Goal: Information Seeking & Learning: Learn about a topic

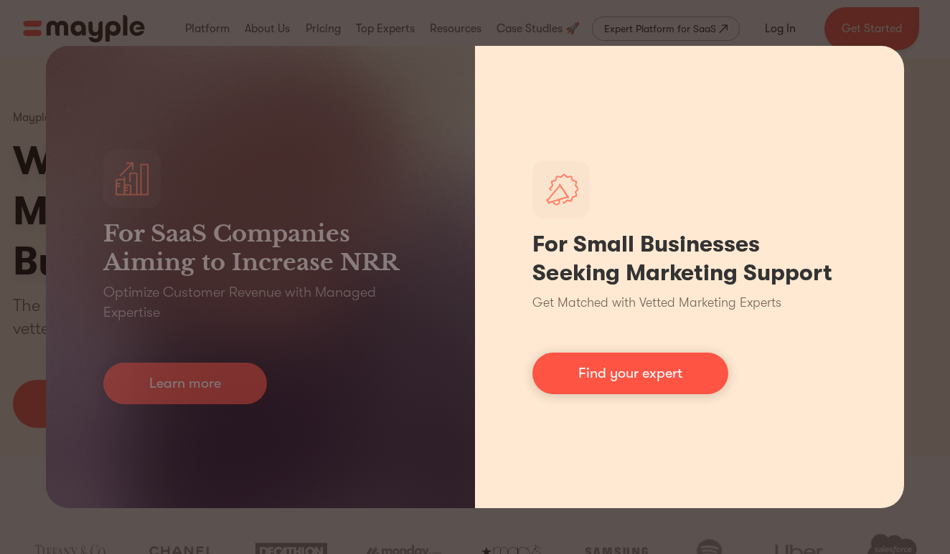
click at [516, 249] on div "For Small Businesses Seeking Marketing Support Get Matched with Vetted Marketin…" at bounding box center [689, 277] width 429 height 463
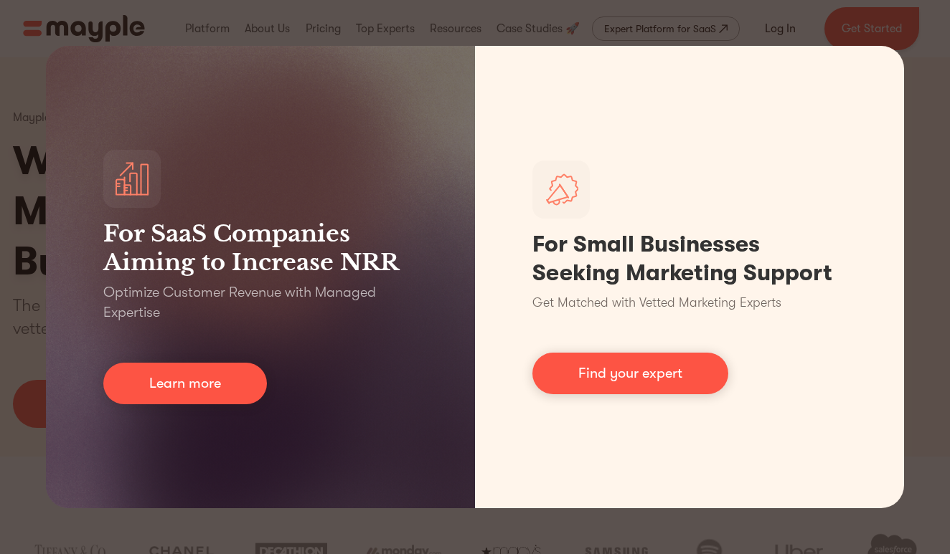
click at [685, 34] on div "For SaaS Companies Aiming to Increase NRR Optimize Customer Revenue with Manage…" at bounding box center [475, 277] width 950 height 554
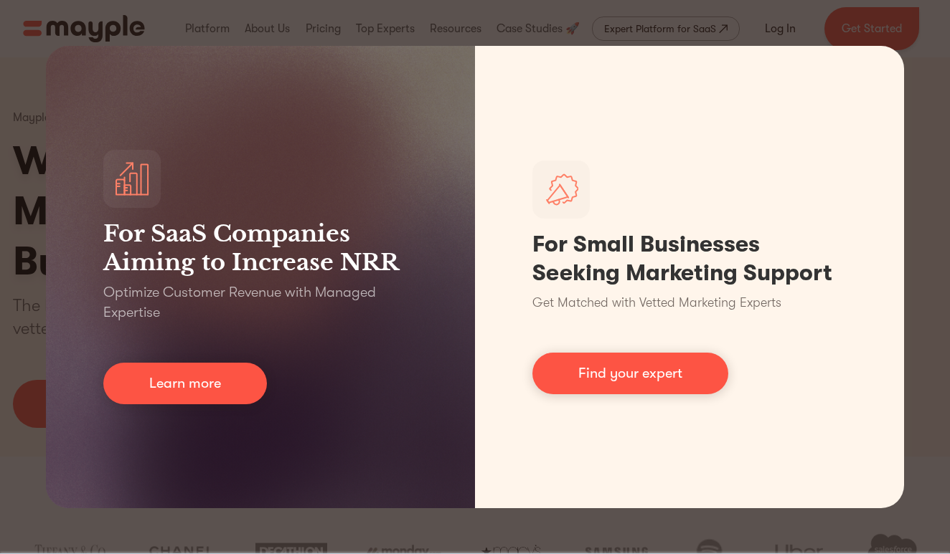
click at [831, 15] on div "For SaaS Companies Aiming to Increase NRR Optimize Customer Revenue with Manage…" at bounding box center [475, 277] width 950 height 554
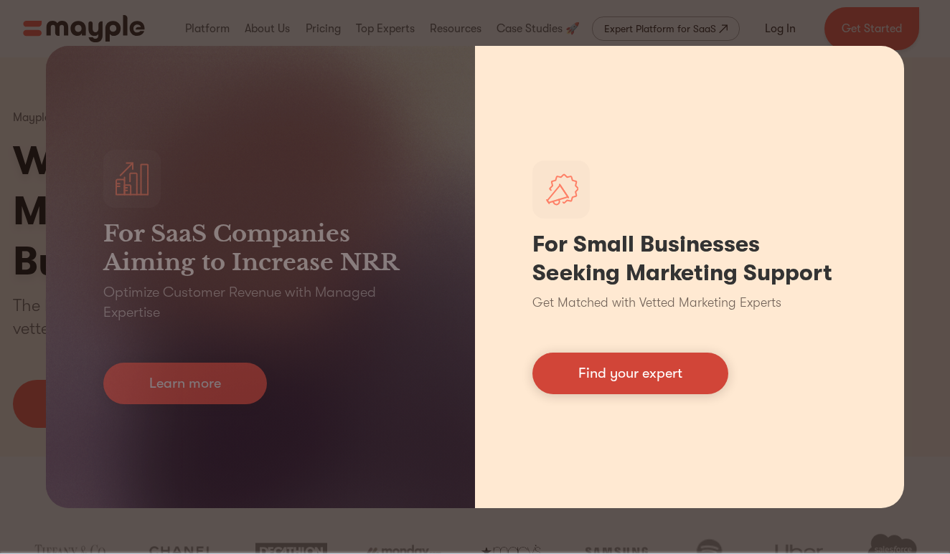
click at [659, 377] on link "Find your expert" at bounding box center [630, 374] width 196 height 42
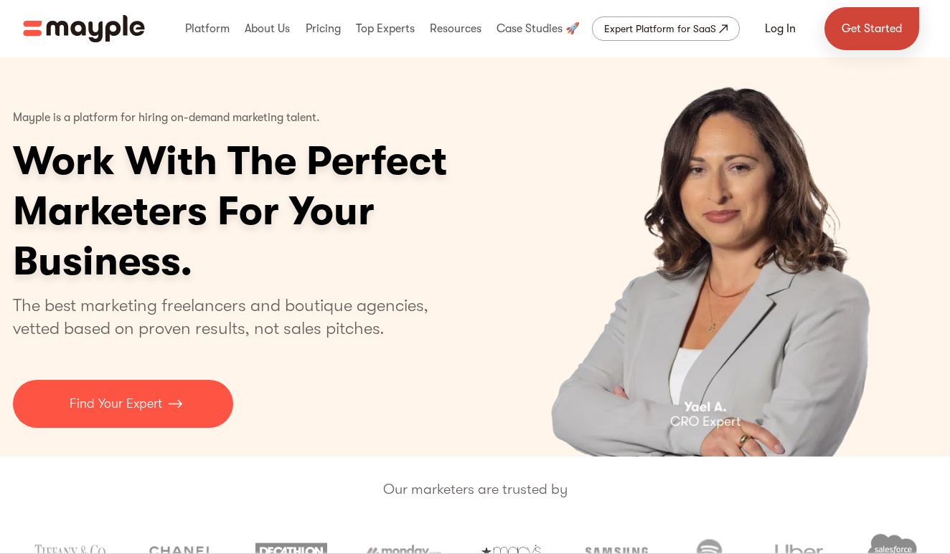
click at [896, 17] on link "Get Started" at bounding box center [871, 28] width 95 height 43
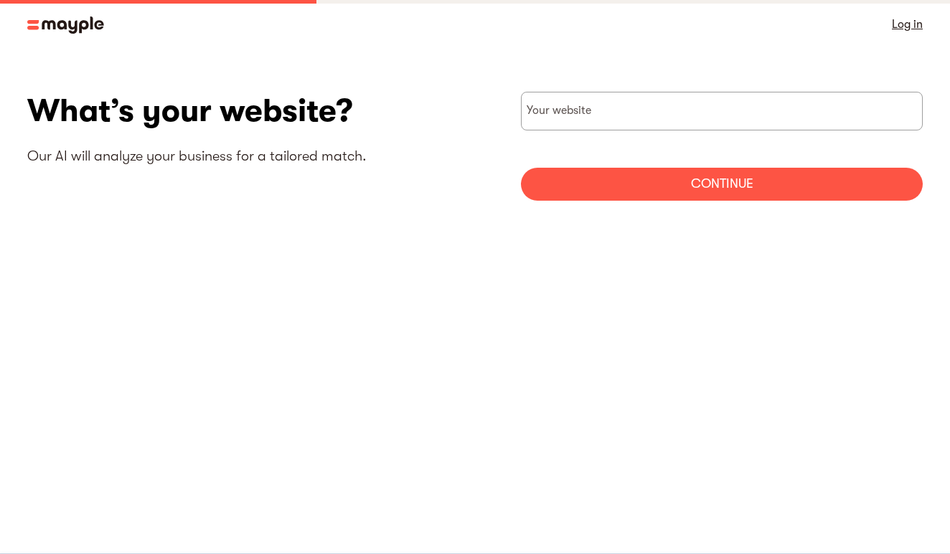
click at [52, 19] on img at bounding box center [65, 24] width 77 height 17
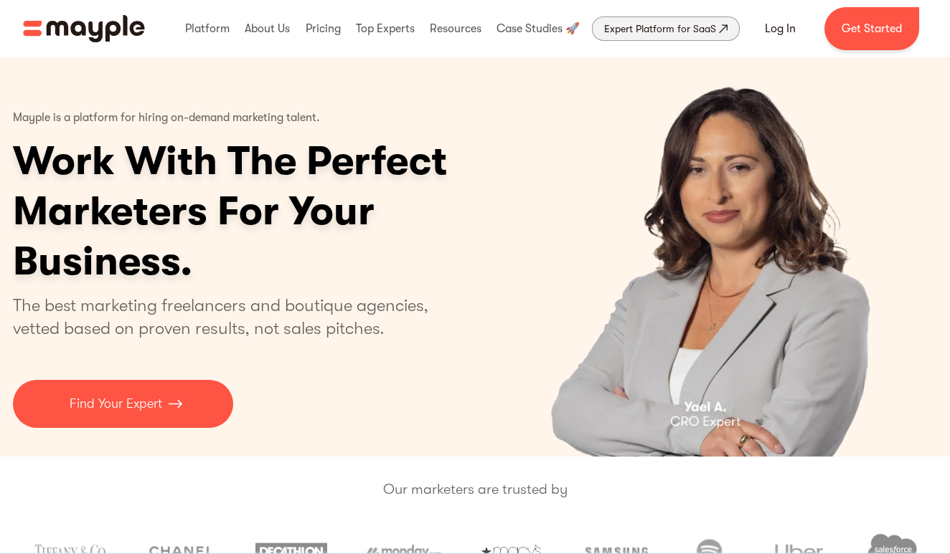
click at [645, 32] on div "Expert Platform for SaaS" at bounding box center [660, 28] width 112 height 17
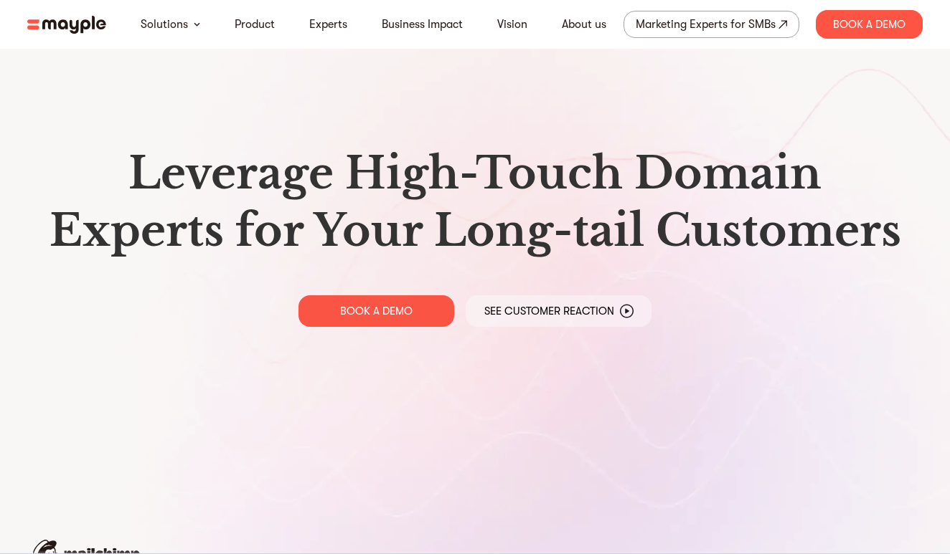
click at [56, 27] on img at bounding box center [66, 25] width 79 height 18
click at [427, 24] on link "Business Impact" at bounding box center [422, 24] width 81 height 17
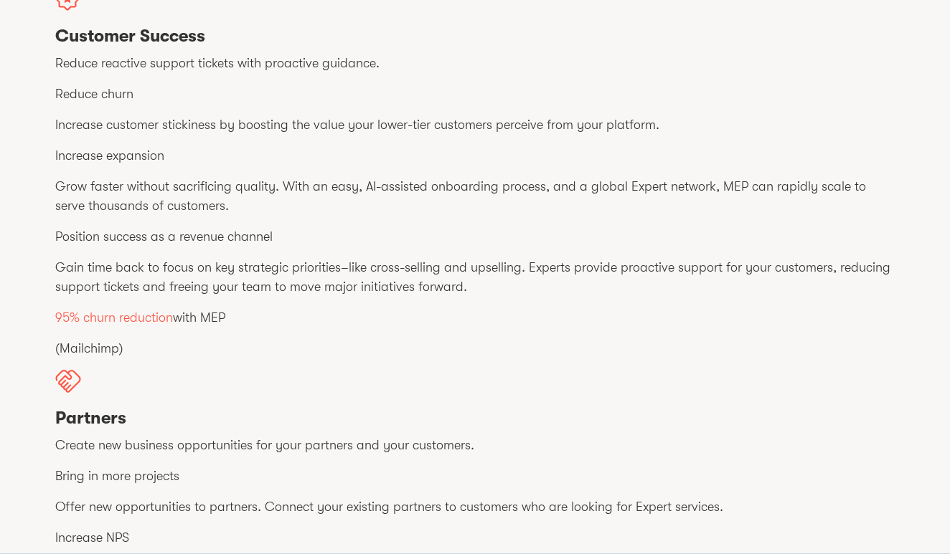
scroll to position [45, 0]
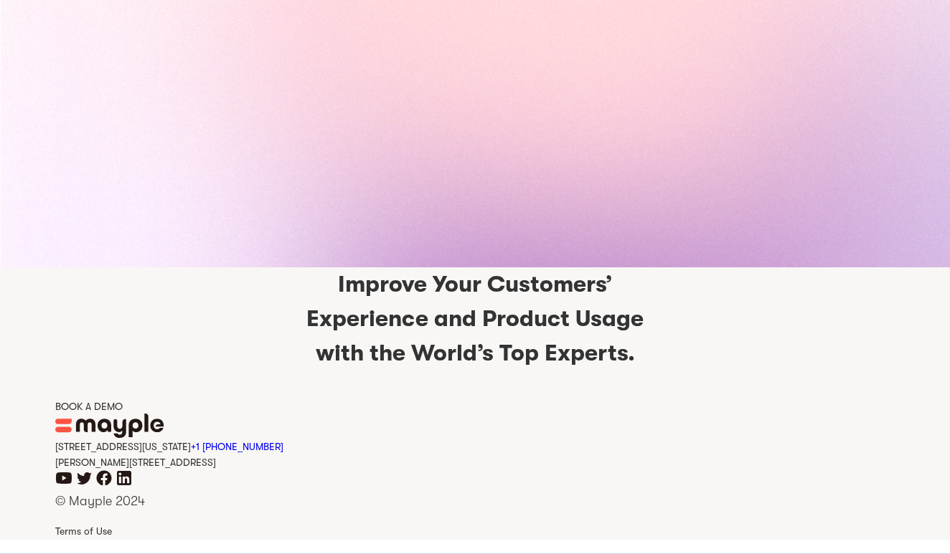
scroll to position [3417, 0]
click at [95, 405] on div "BOOK A DEMO" at bounding box center [474, 407] width 839 height 14
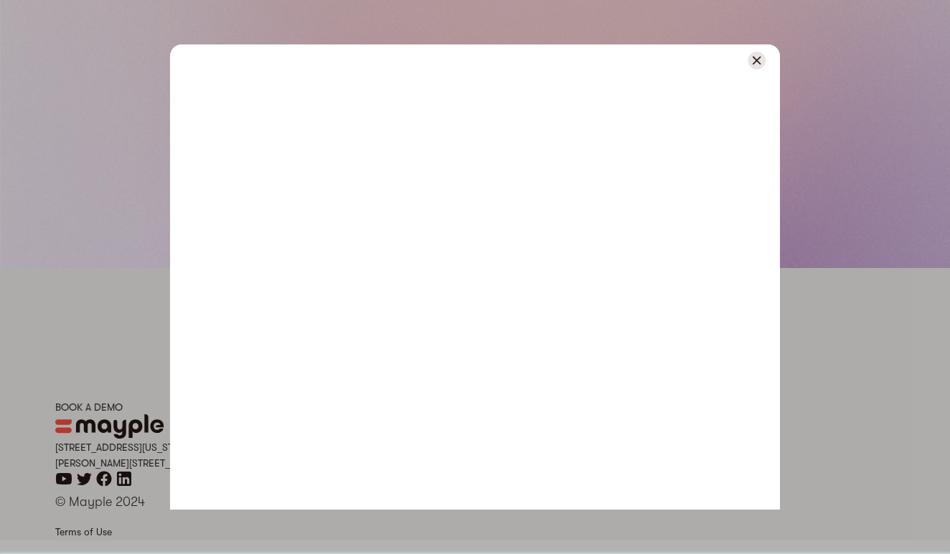
click at [766, 53] on div at bounding box center [475, 60] width 610 height 32
click at [764, 54] on img at bounding box center [756, 61] width 18 height 18
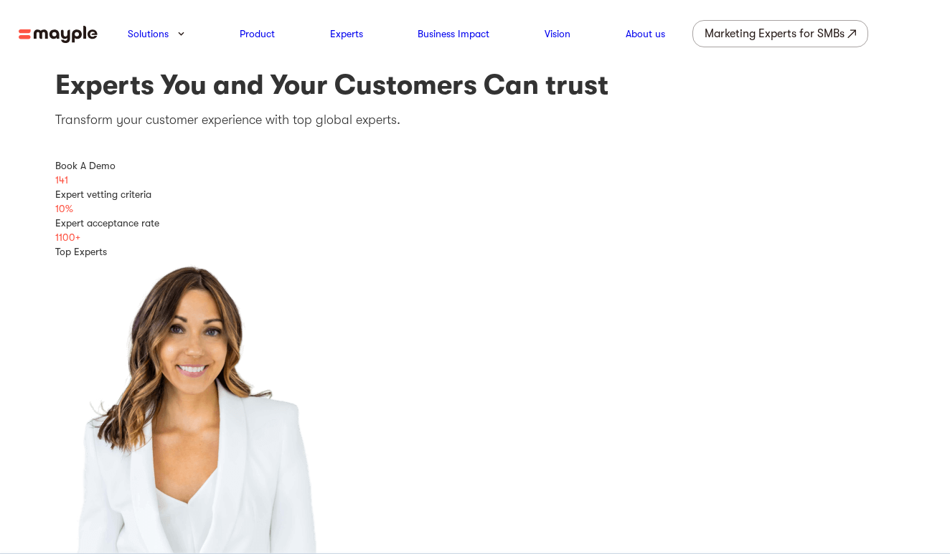
scroll to position [0, 0]
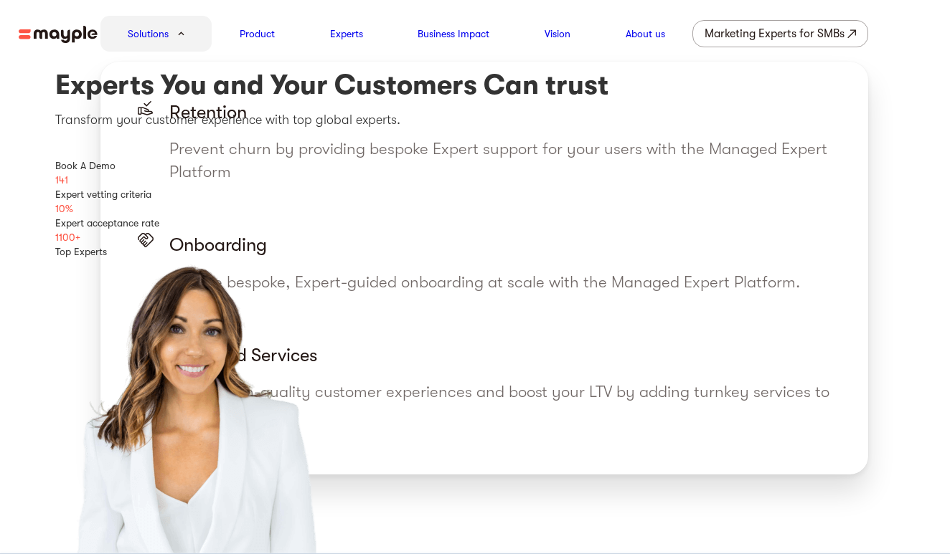
click at [173, 39] on div "Solutions" at bounding box center [156, 34] width 112 height 36
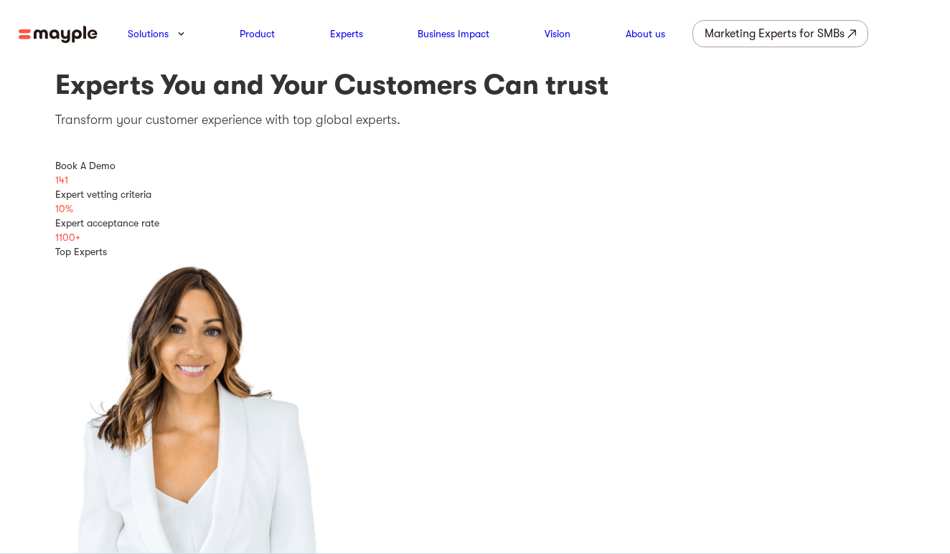
click at [88, 42] on img at bounding box center [58, 35] width 79 height 18
